Goal: Find specific page/section: Find specific page/section

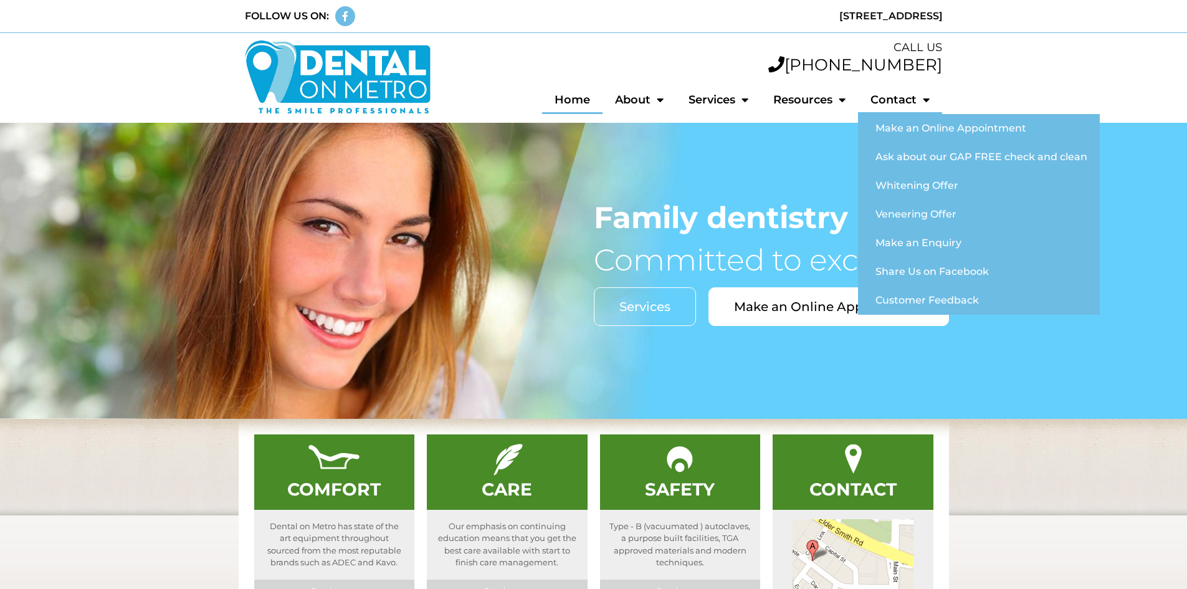
click at [898, 100] on link "Contact" at bounding box center [900, 99] width 84 height 29
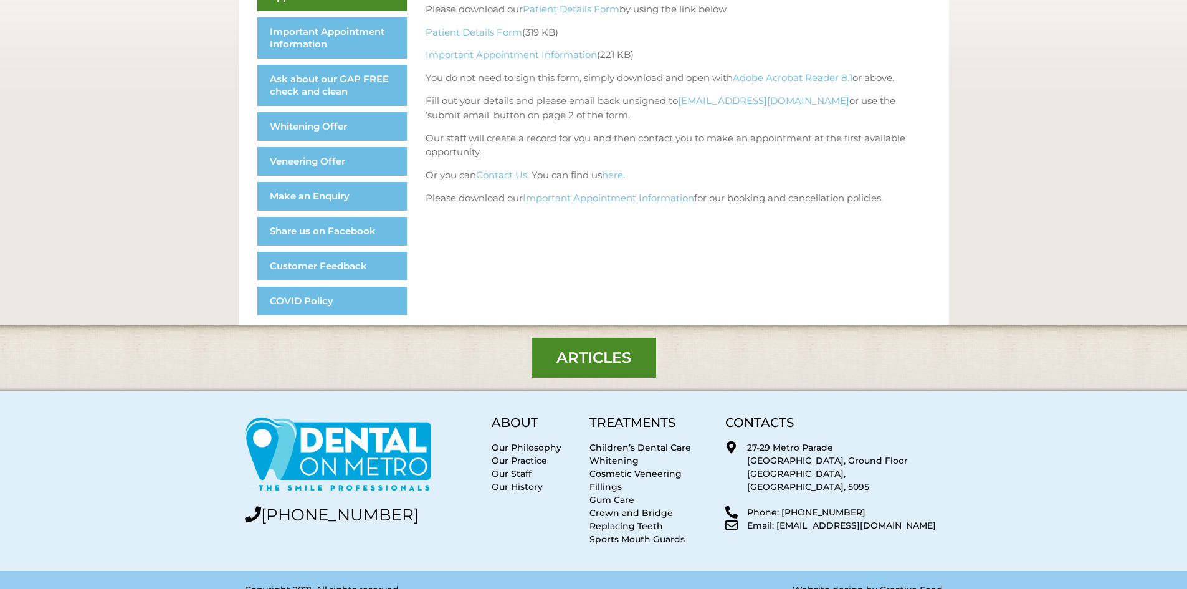
scroll to position [302, 0]
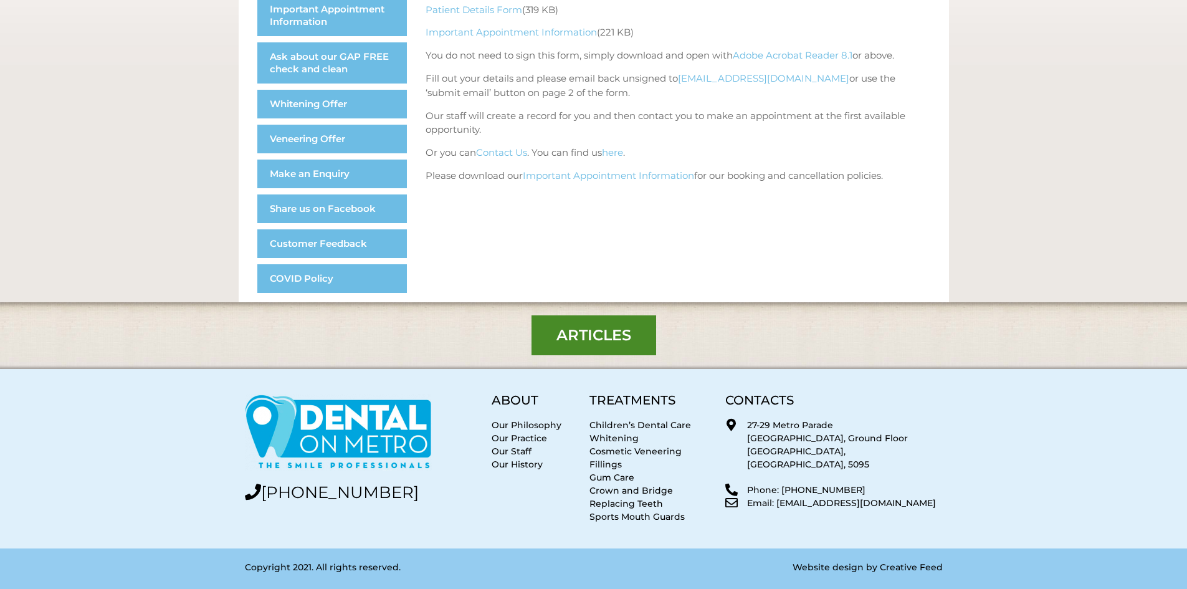
click at [530, 437] on link "Our Practice" at bounding box center [519, 437] width 55 height 11
